Goal: Task Accomplishment & Management: Manage account settings

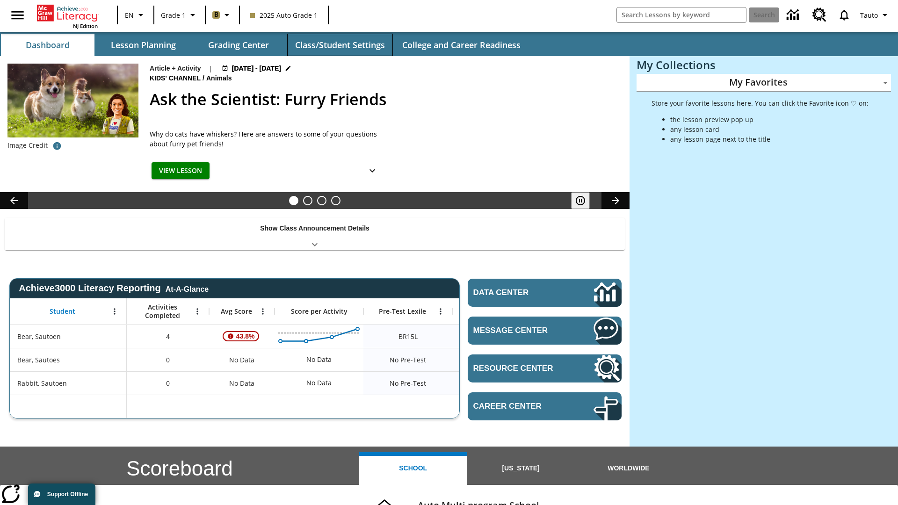
click at [339, 45] on button "Class/Student Settings" at bounding box center [340, 45] width 106 height 22
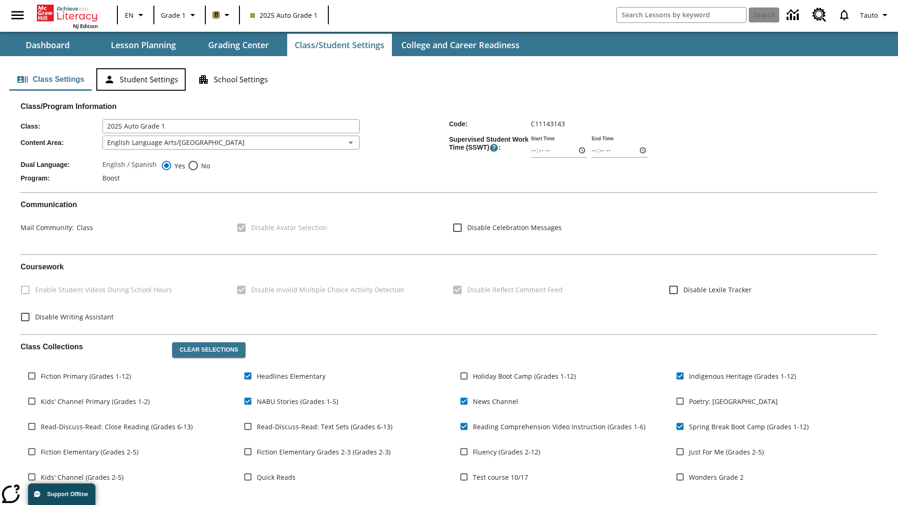
click at [141, 79] on button "Student Settings" at bounding box center [140, 79] width 89 height 22
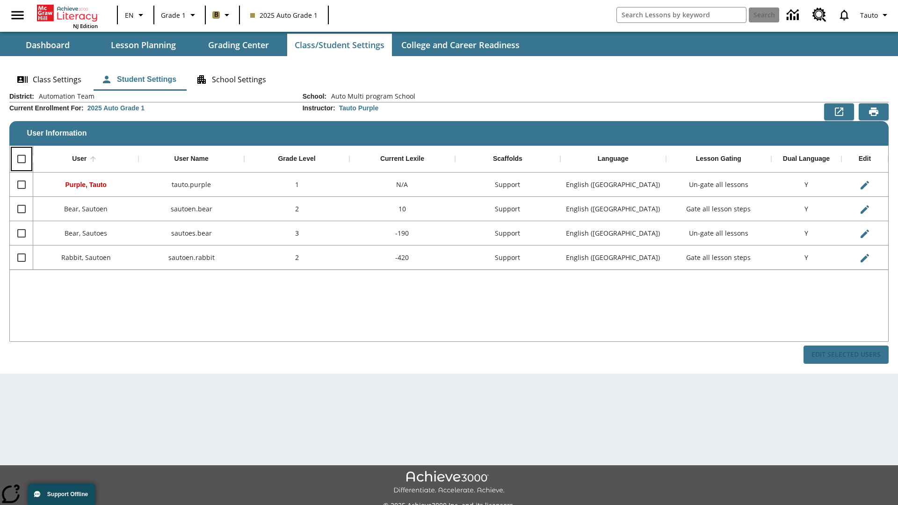
click at [21, 159] on input "Select all rows" at bounding box center [22, 159] width 20 height 20
checkbox input "true"
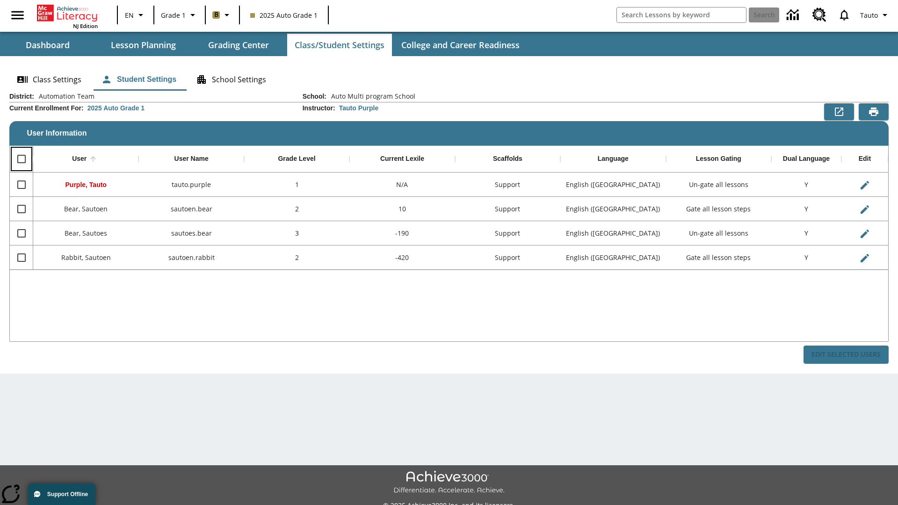
checkbox input "true"
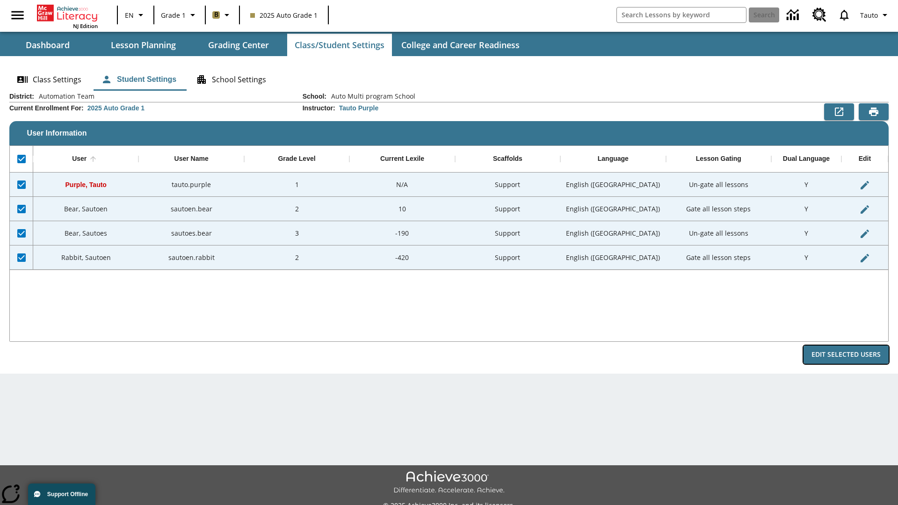
click at [846, 354] on button "Edit Selected Users" at bounding box center [845, 354] width 85 height 18
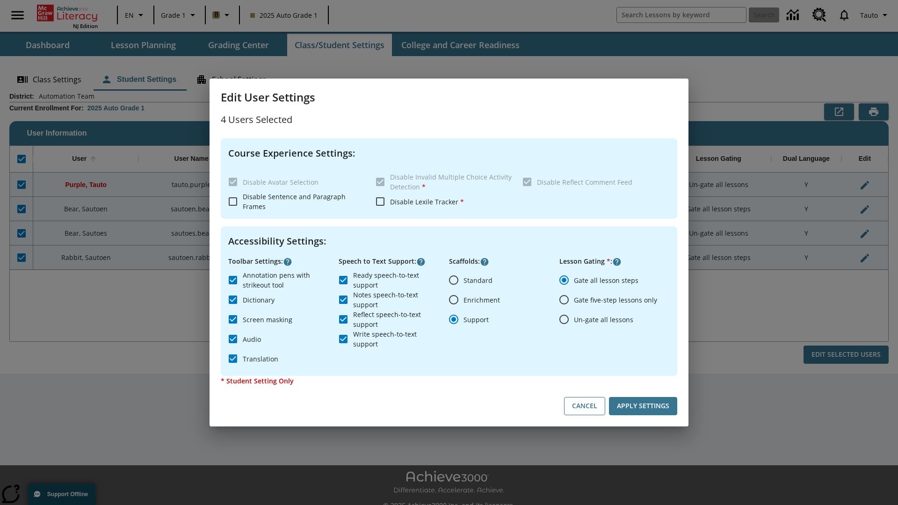
click at [453, 300] on input "Enrichment" at bounding box center [454, 300] width 20 height 20
click at [584, 406] on button "Cancel" at bounding box center [584, 406] width 41 height 18
radio input "false"
radio input "true"
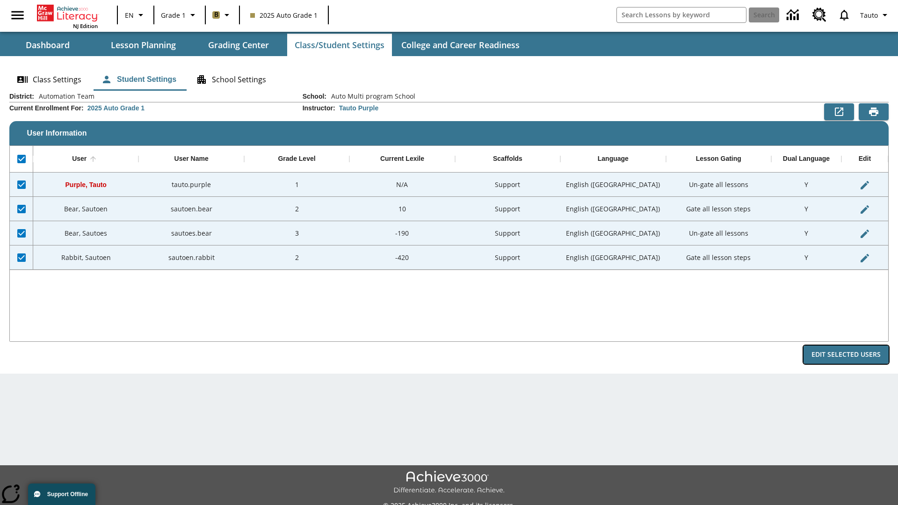
click at [846, 354] on button "Edit Selected Users" at bounding box center [845, 354] width 85 height 18
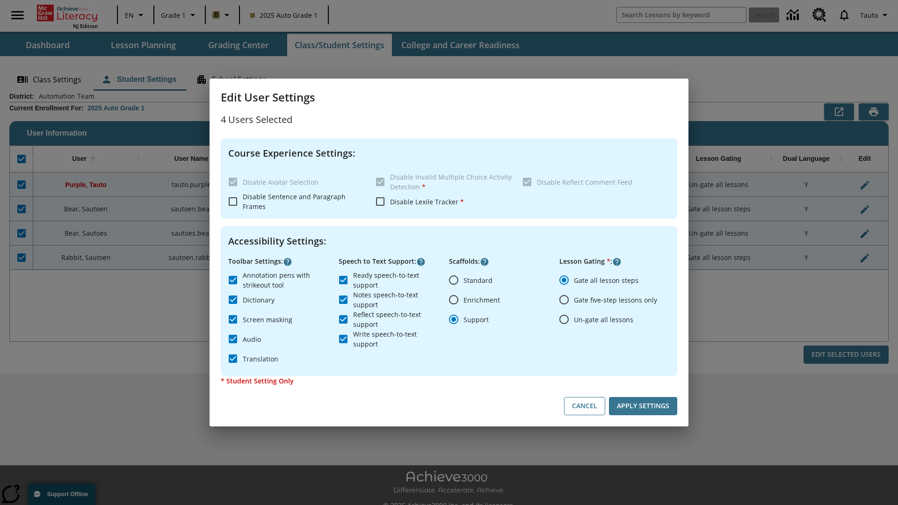
click at [453, 300] on input "Enrichment" at bounding box center [454, 300] width 20 height 20
radio input "true"
click at [643, 406] on button "Apply Settings" at bounding box center [643, 406] width 68 height 18
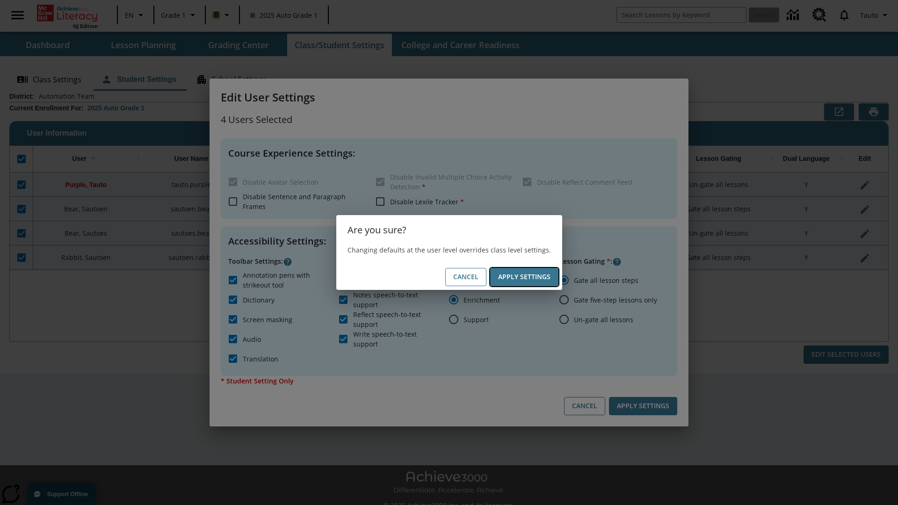
click at [524, 277] on button "Apply Settings" at bounding box center [524, 277] width 68 height 18
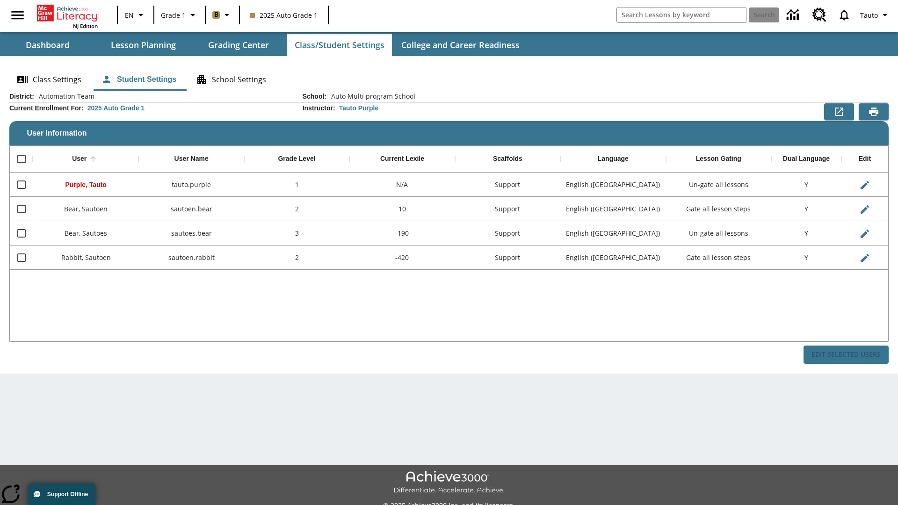
checkbox input "false"
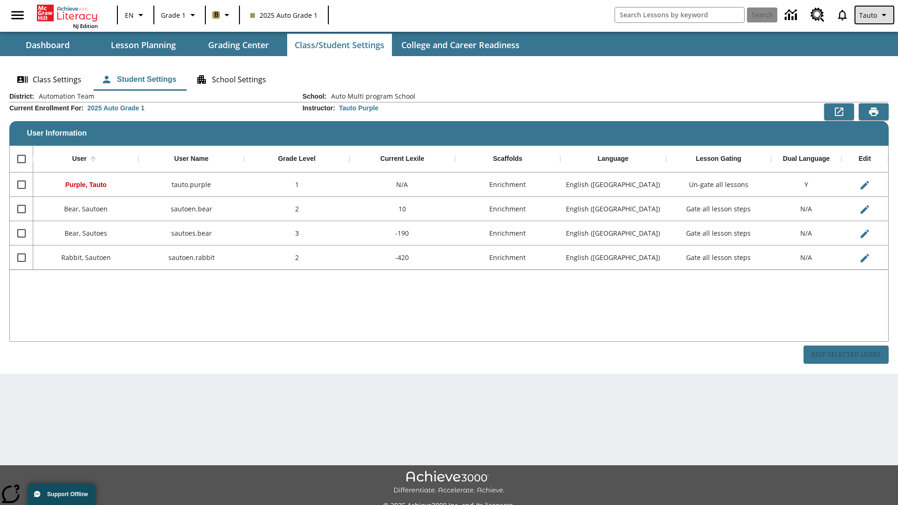
click at [875, 15] on span "Tauto" at bounding box center [868, 15] width 18 height 10
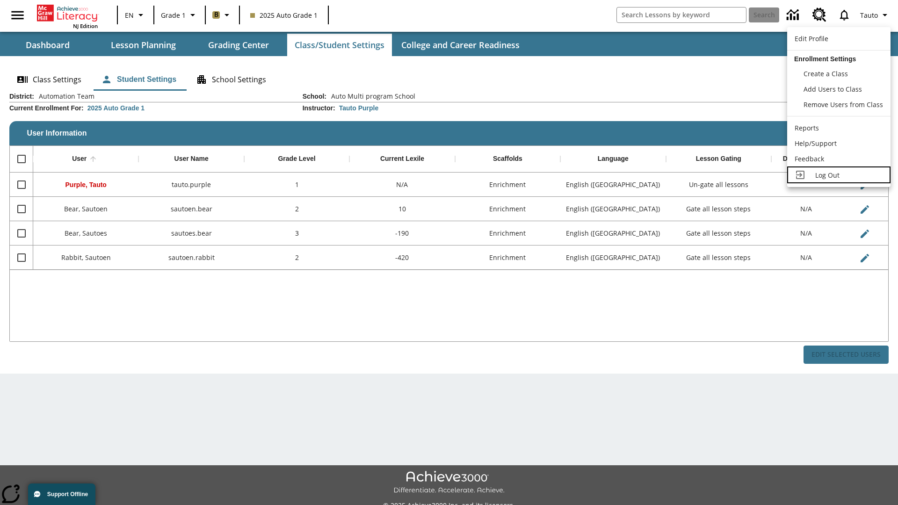
click at [838, 175] on span "Log Out" at bounding box center [827, 175] width 24 height 9
